Goal: Transaction & Acquisition: Purchase product/service

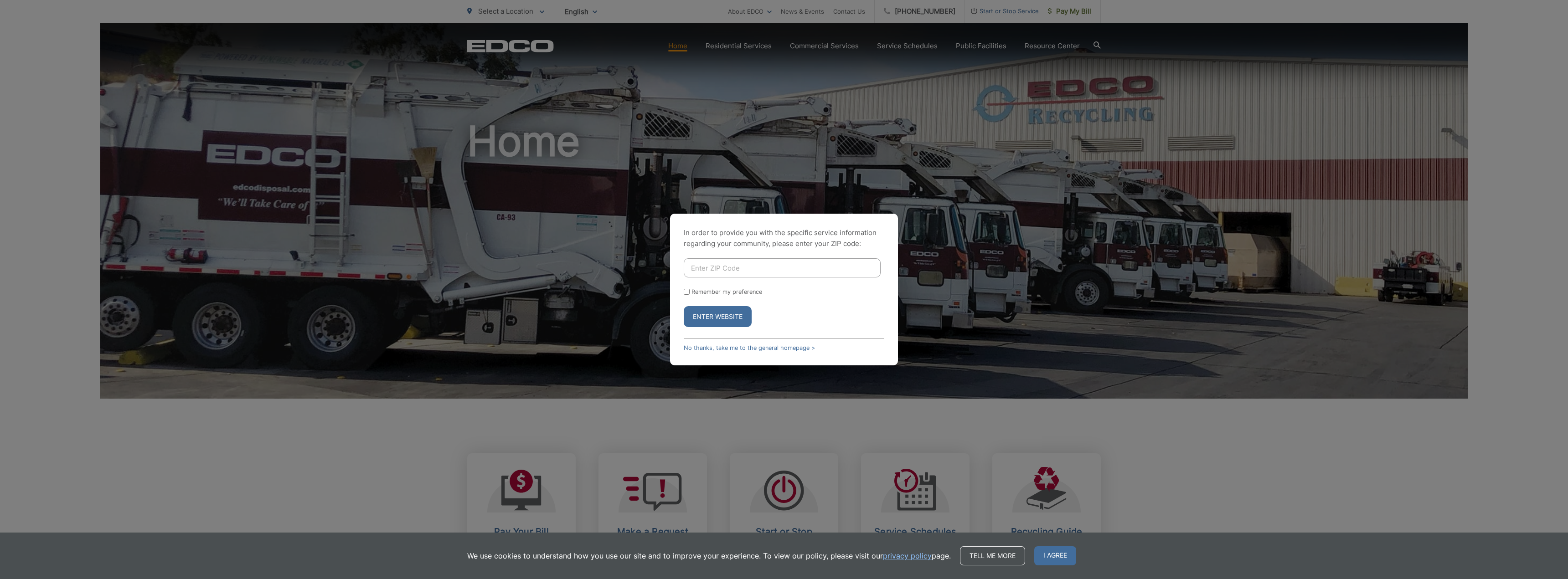
click at [726, 268] on input "Enter ZIP Code" at bounding box center [782, 268] width 197 height 19
type input "90245"
click at [738, 316] on button "Enter Website" at bounding box center [718, 316] width 68 height 21
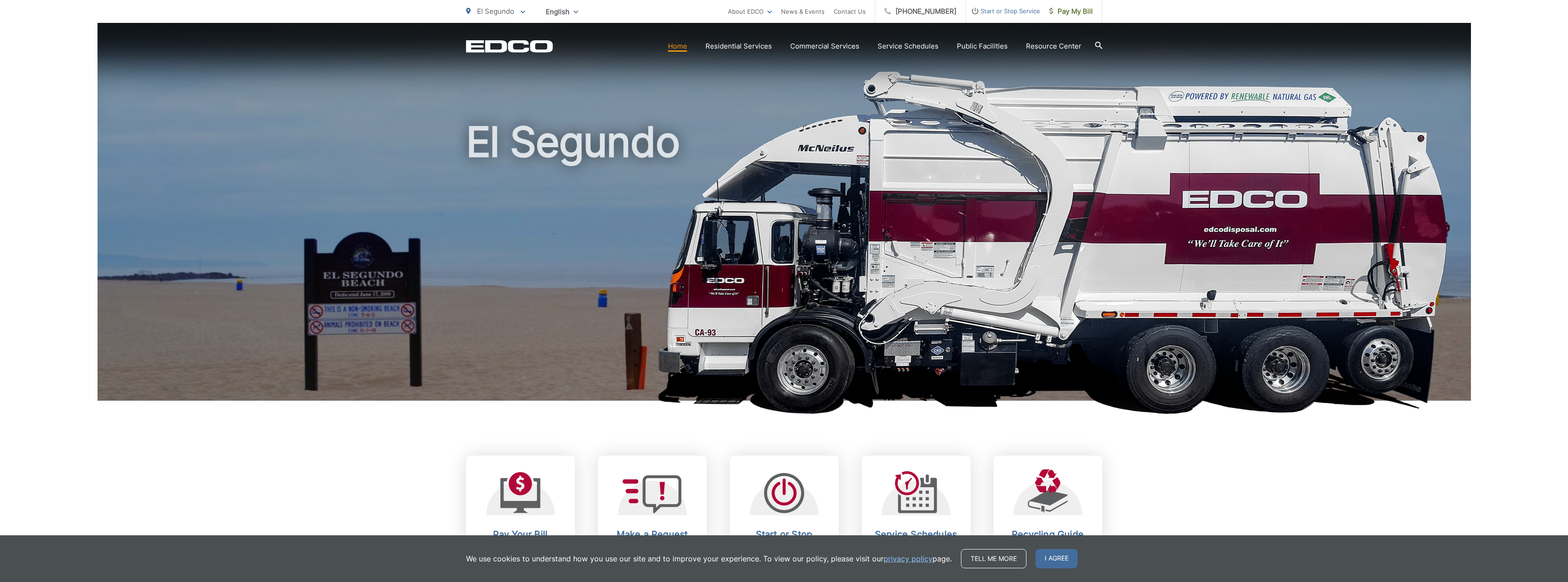
click at [547, 487] on div at bounding box center [520, 492] width 68 height 46
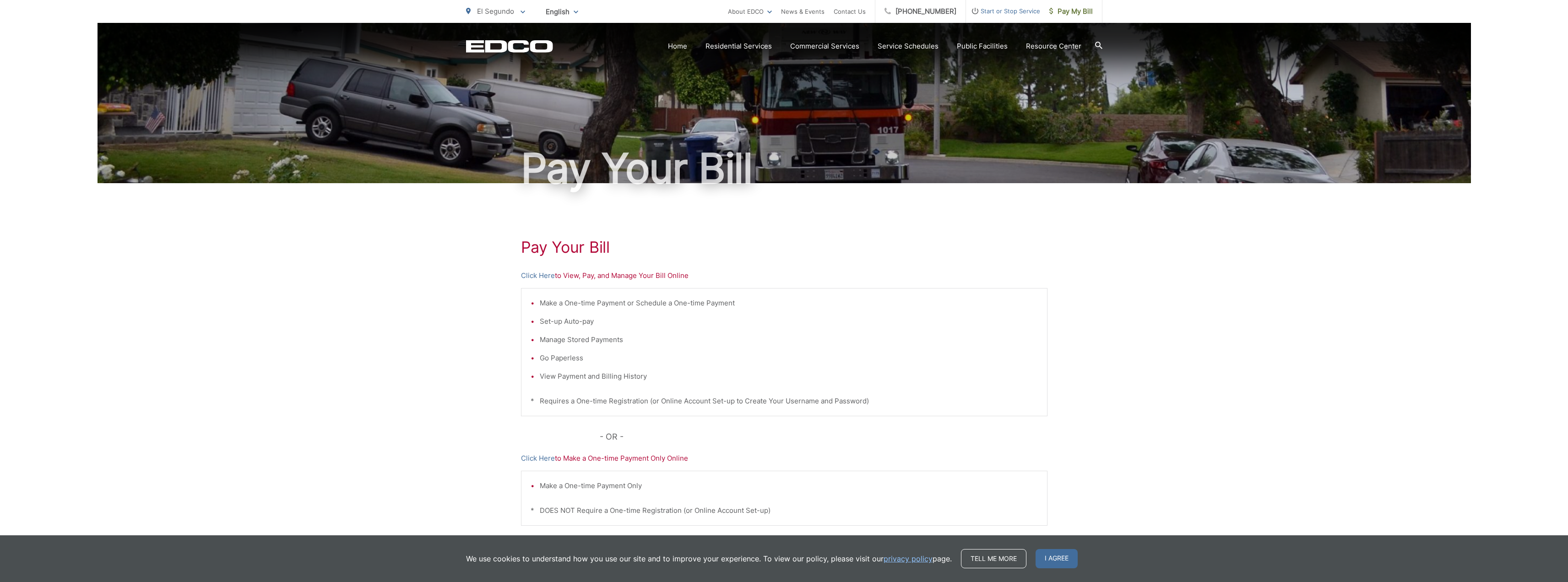
click at [547, 273] on link "Click Here" at bounding box center [537, 276] width 34 height 11
